Goal: Task Accomplishment & Management: Complete application form

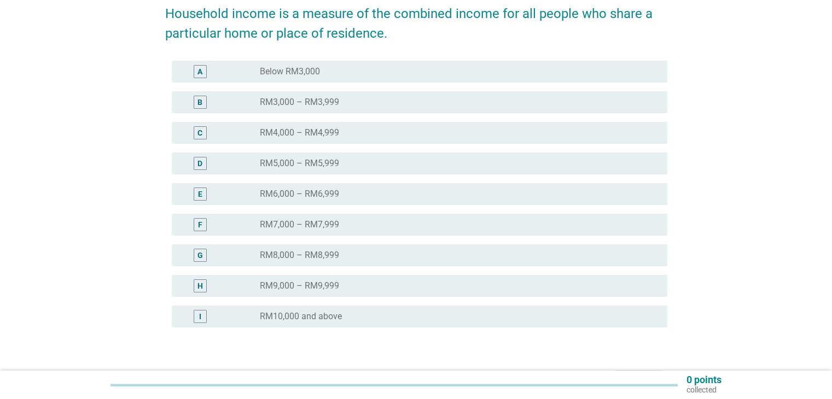
scroll to position [164, 0]
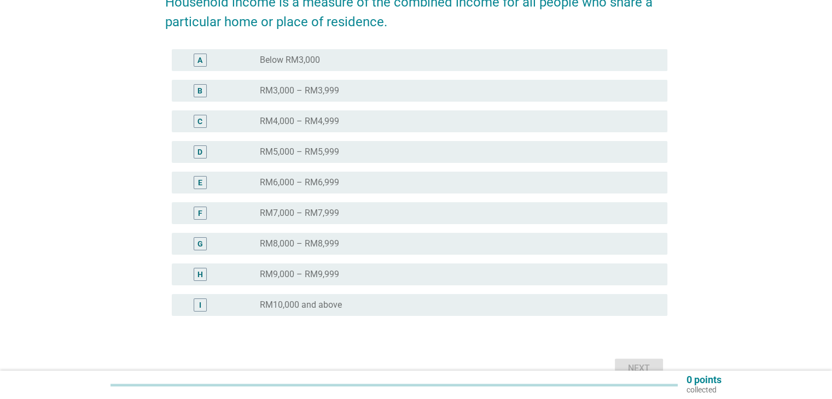
click at [334, 186] on label "RM6,000 – RM6,999" at bounding box center [299, 182] width 79 height 11
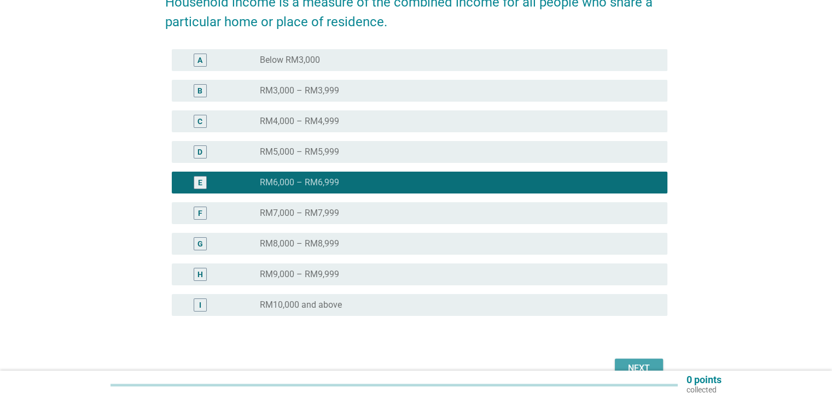
click at [629, 362] on div "Next" at bounding box center [638, 368] width 31 height 13
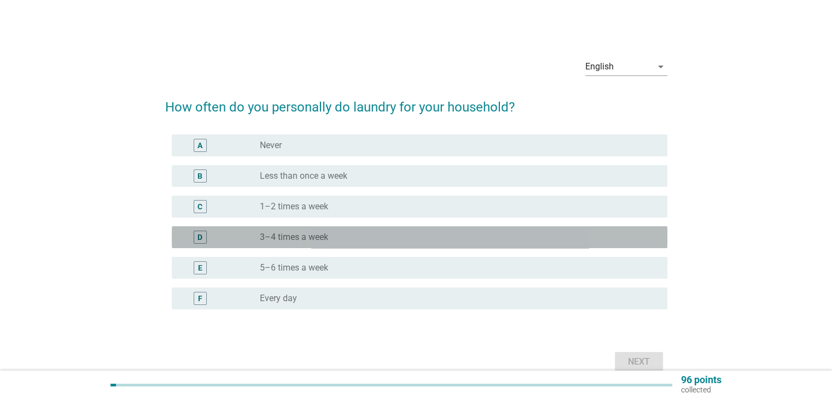
click at [330, 234] on div "radio_button_unchecked 3–4 times a week" at bounding box center [454, 237] width 389 height 11
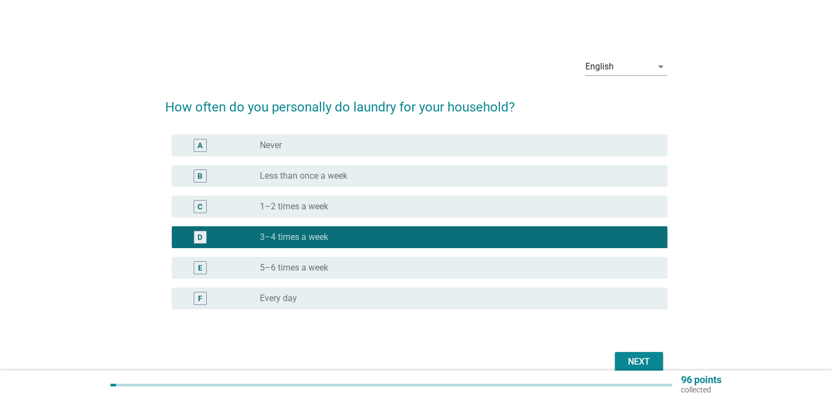
click at [636, 362] on div "Next" at bounding box center [638, 361] width 31 height 13
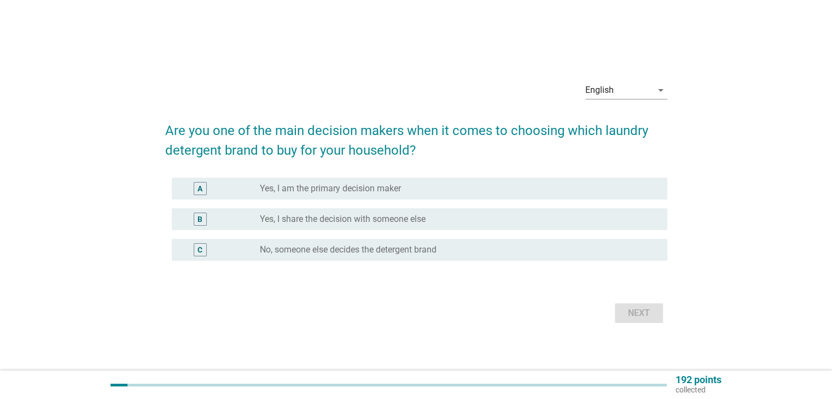
click at [397, 223] on label "Yes, I share the decision with someone else" at bounding box center [343, 219] width 166 height 11
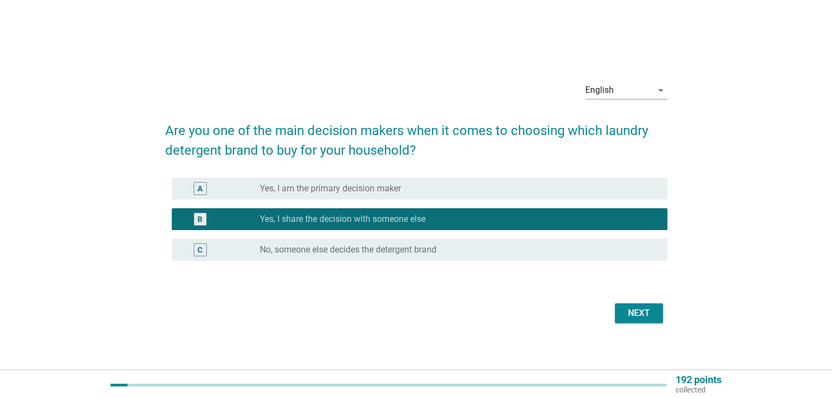
click at [633, 318] on div "Next" at bounding box center [638, 313] width 31 height 13
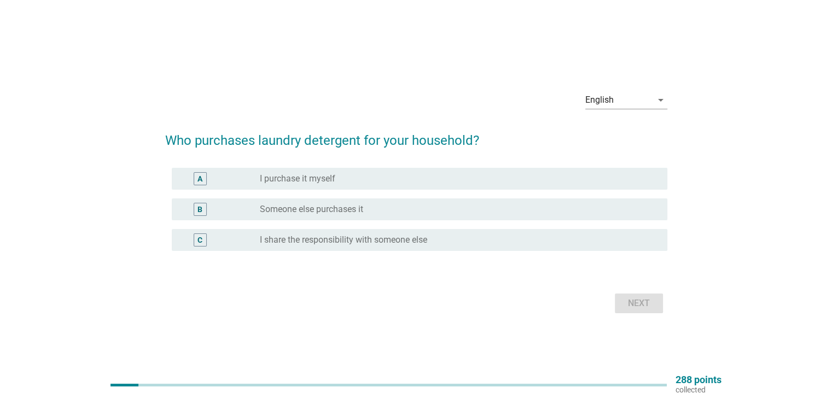
click at [389, 213] on div "radio_button_unchecked Someone else purchases it" at bounding box center [454, 209] width 389 height 11
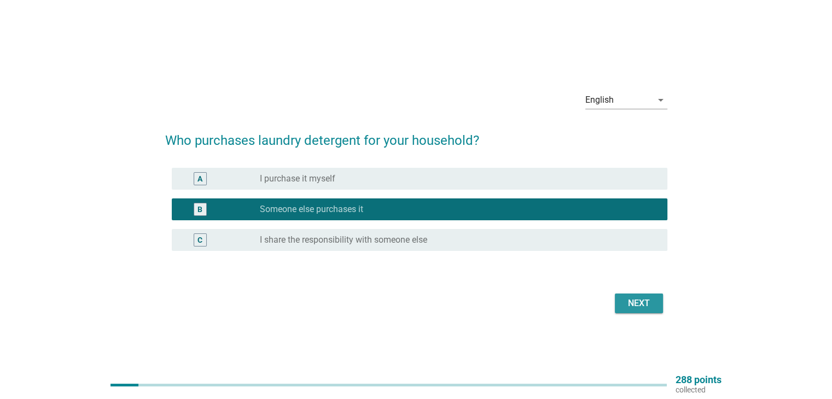
click at [627, 304] on div "Next" at bounding box center [638, 303] width 31 height 13
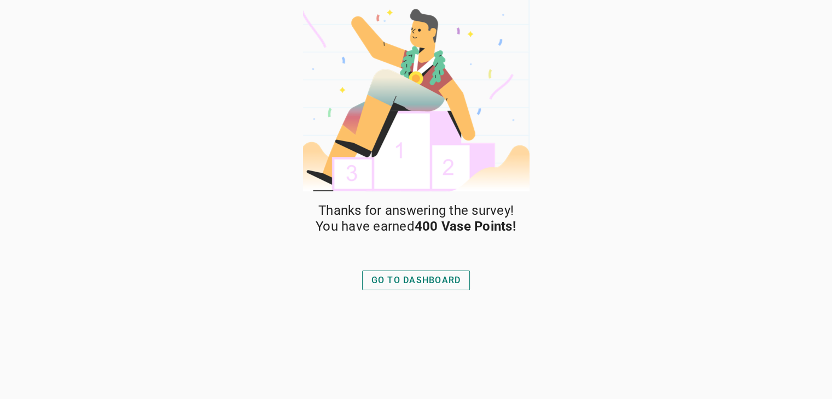
click at [447, 285] on div "GO TO DASHBOARD" at bounding box center [416, 280] width 90 height 13
